Goal: Find specific page/section: Find specific page/section

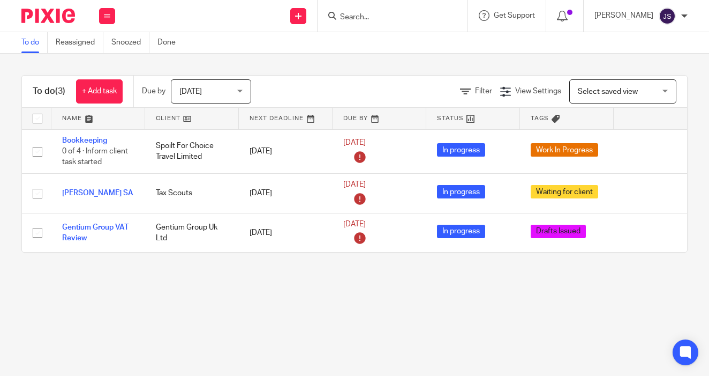
click at [368, 16] on input "Search" at bounding box center [387, 18] width 96 height 10
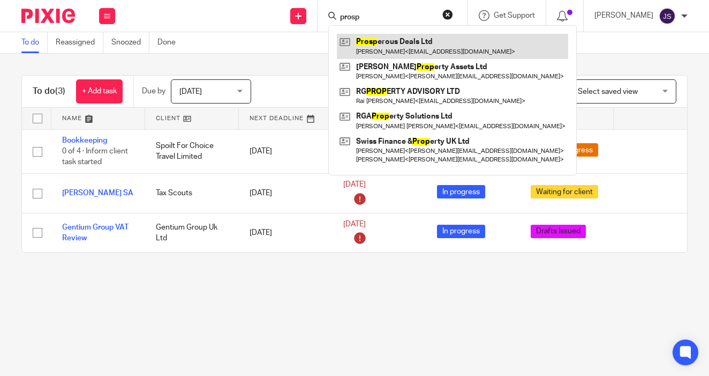
type input "prosp"
click at [385, 39] on link at bounding box center [452, 46] width 231 height 25
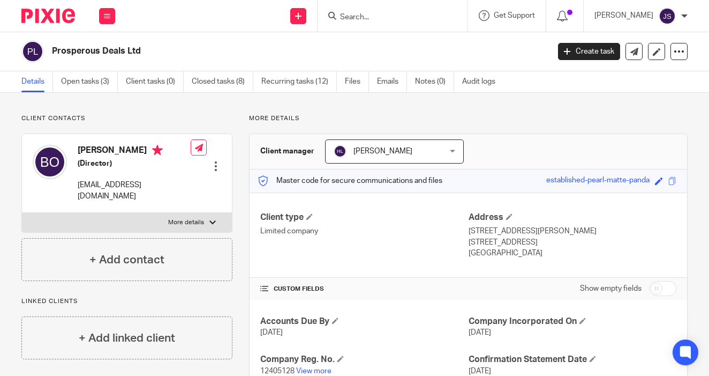
click at [208, 213] on label "More details" at bounding box center [127, 222] width 210 height 19
click at [22, 212] on input "More details" at bounding box center [21, 212] width 1 height 1
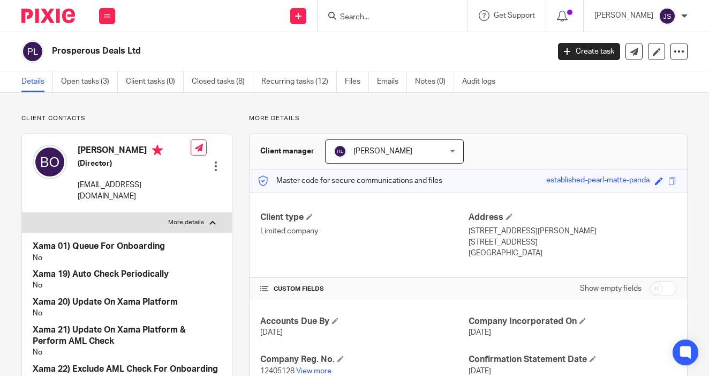
click at [205, 213] on label "More details" at bounding box center [127, 222] width 210 height 19
click at [22, 212] on input "More details" at bounding box center [21, 212] width 1 height 1
checkbox input "false"
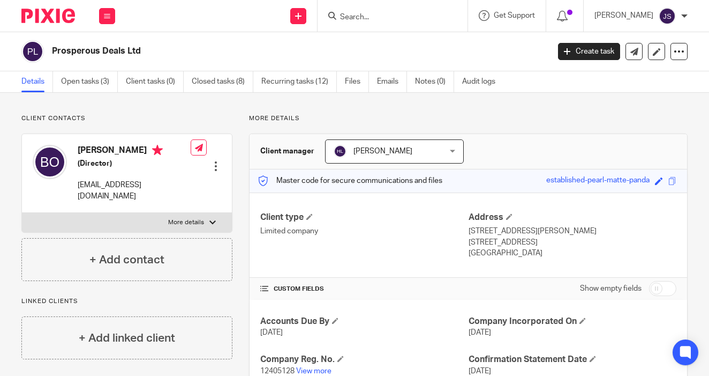
click at [51, 18] on img at bounding box center [48, 16] width 54 height 14
